Goal: Find specific page/section: Locate a particular part of the current website

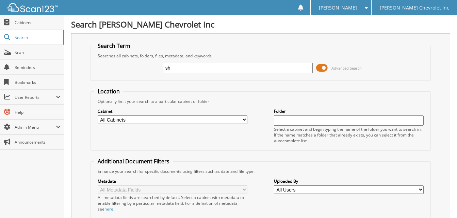
type input "s"
type input "[PERSON_NAME]"
type input "alan ware"
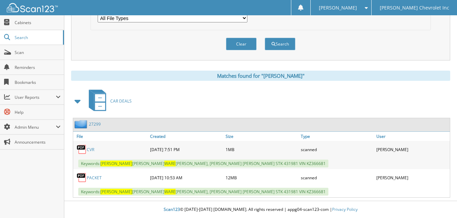
scroll to position [240, 0]
click at [94, 178] on link "PACKET" at bounding box center [94, 178] width 15 height 6
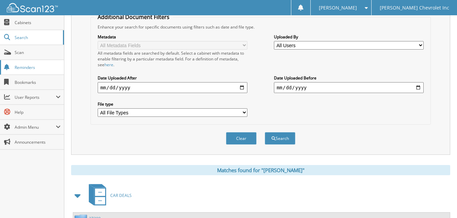
scroll to position [0, 0]
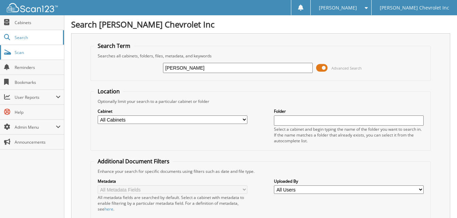
click at [20, 52] on span "Scan" at bounding box center [38, 53] width 46 height 6
